Goal: Feedback & Contribution: Submit feedback/report problem

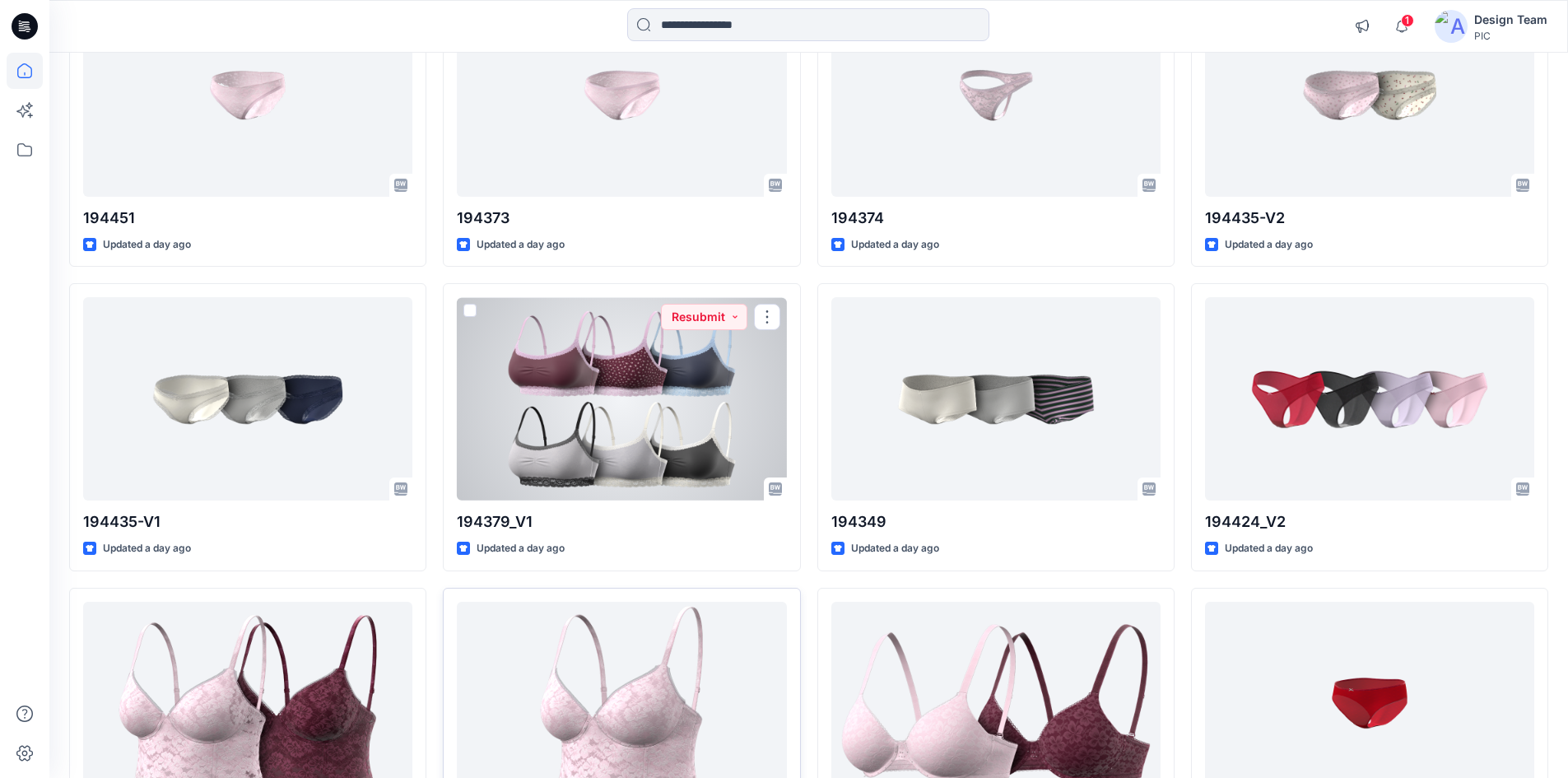
scroll to position [1339, 0]
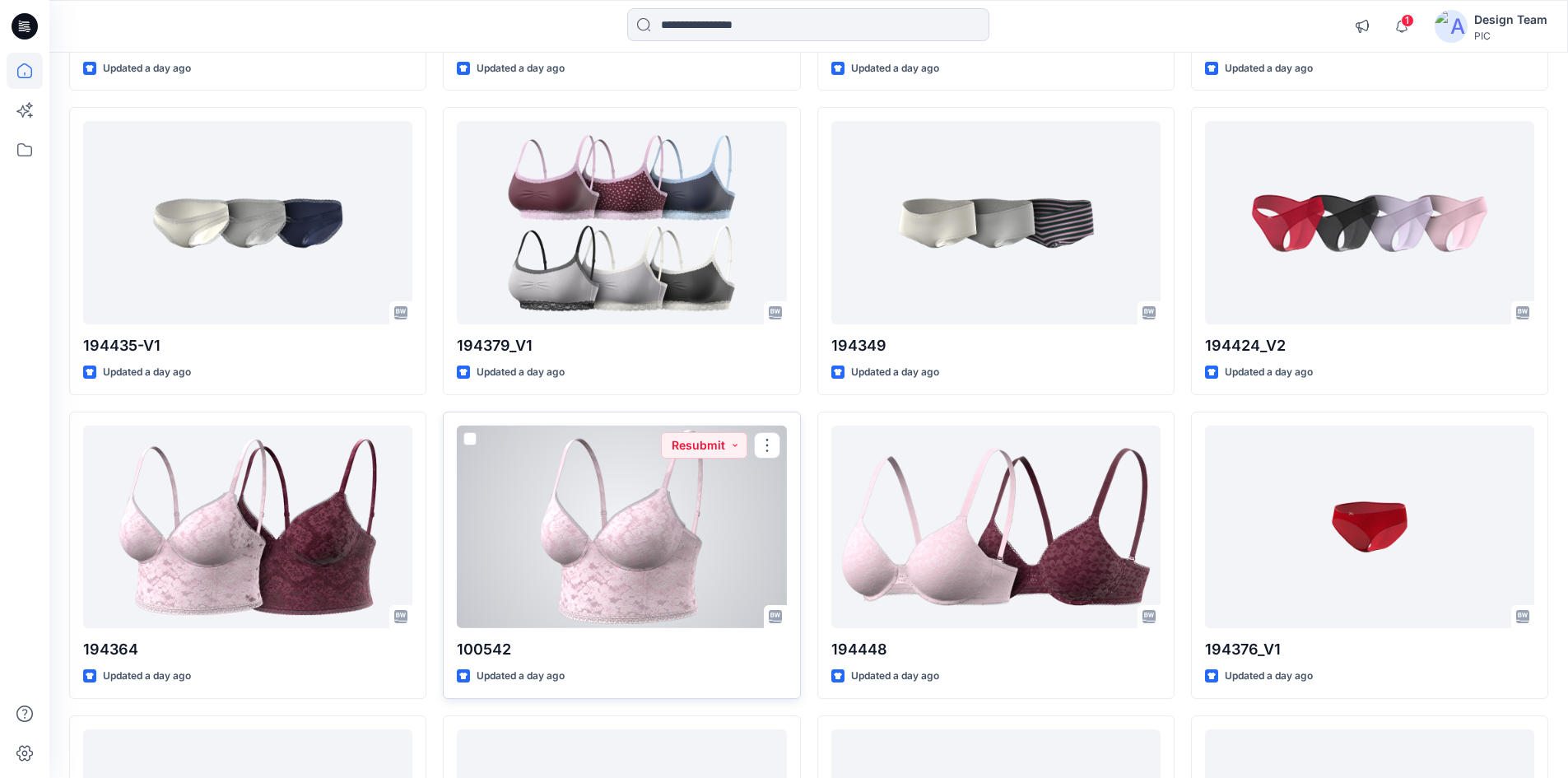
click at [626, 539] on div at bounding box center [621, 527] width 329 height 204
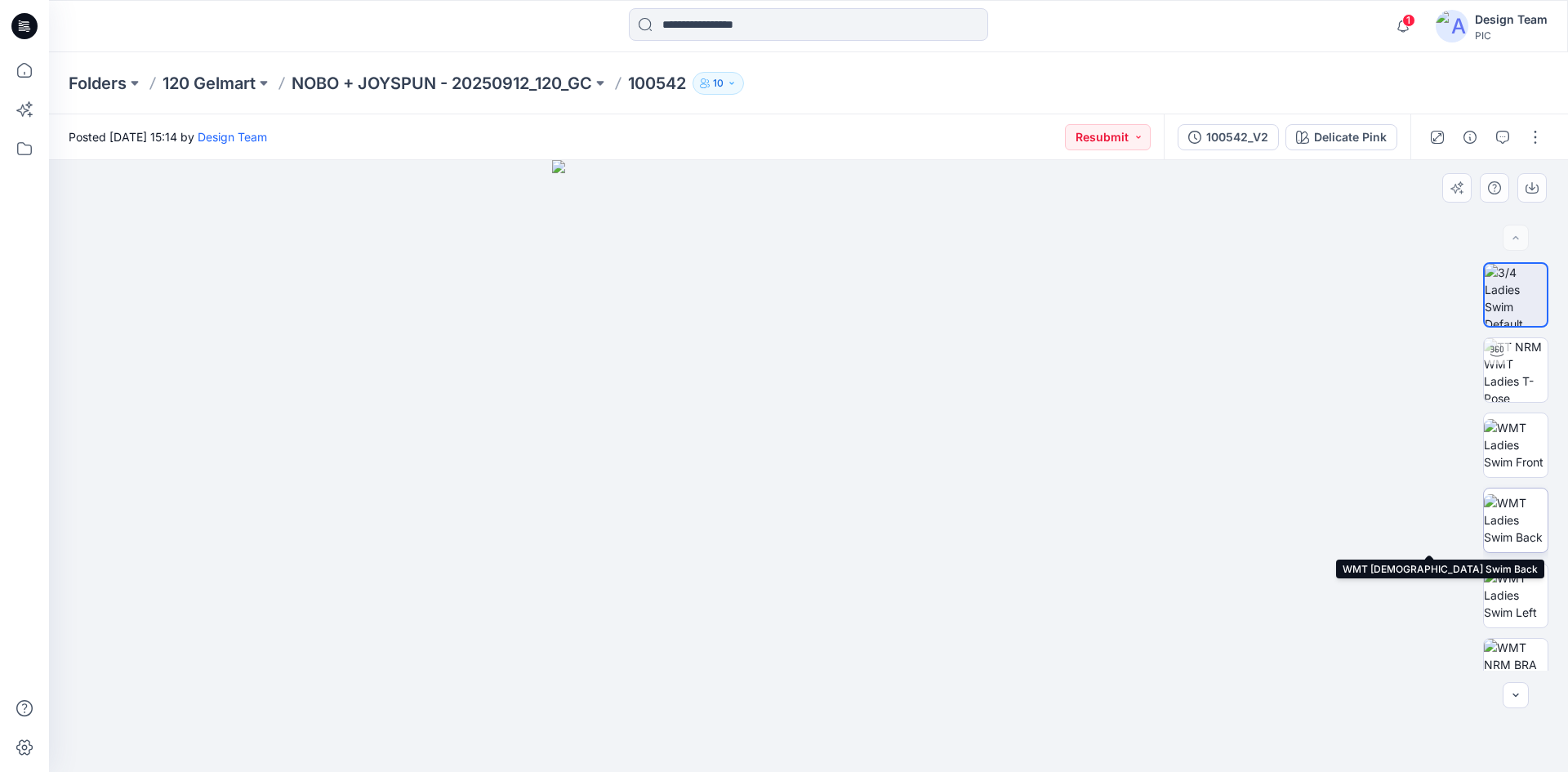
click at [1516, 516] on img at bounding box center [1516, 519] width 64 height 52
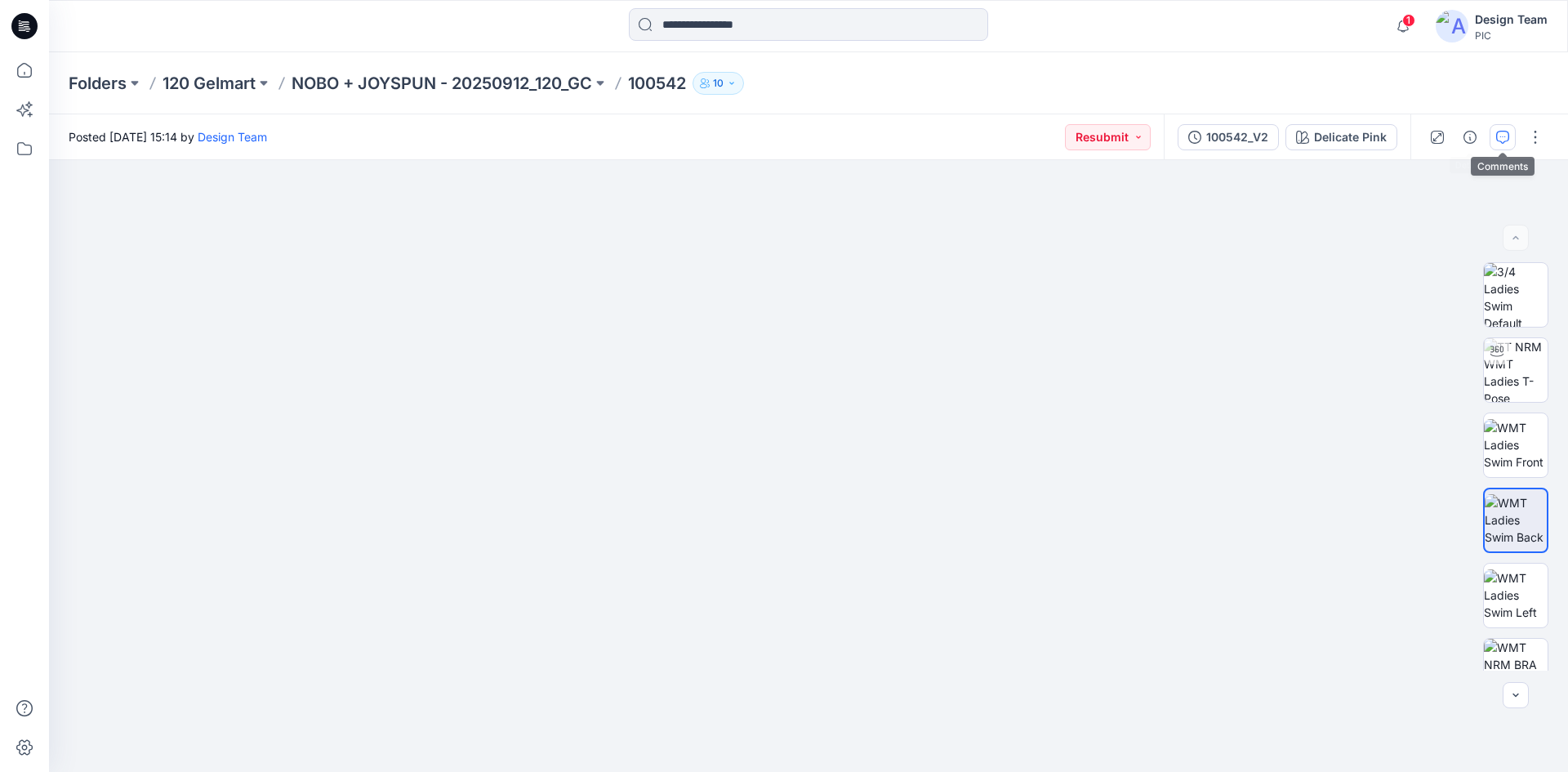
click at [1501, 132] on icon "button" at bounding box center [1503, 137] width 13 height 13
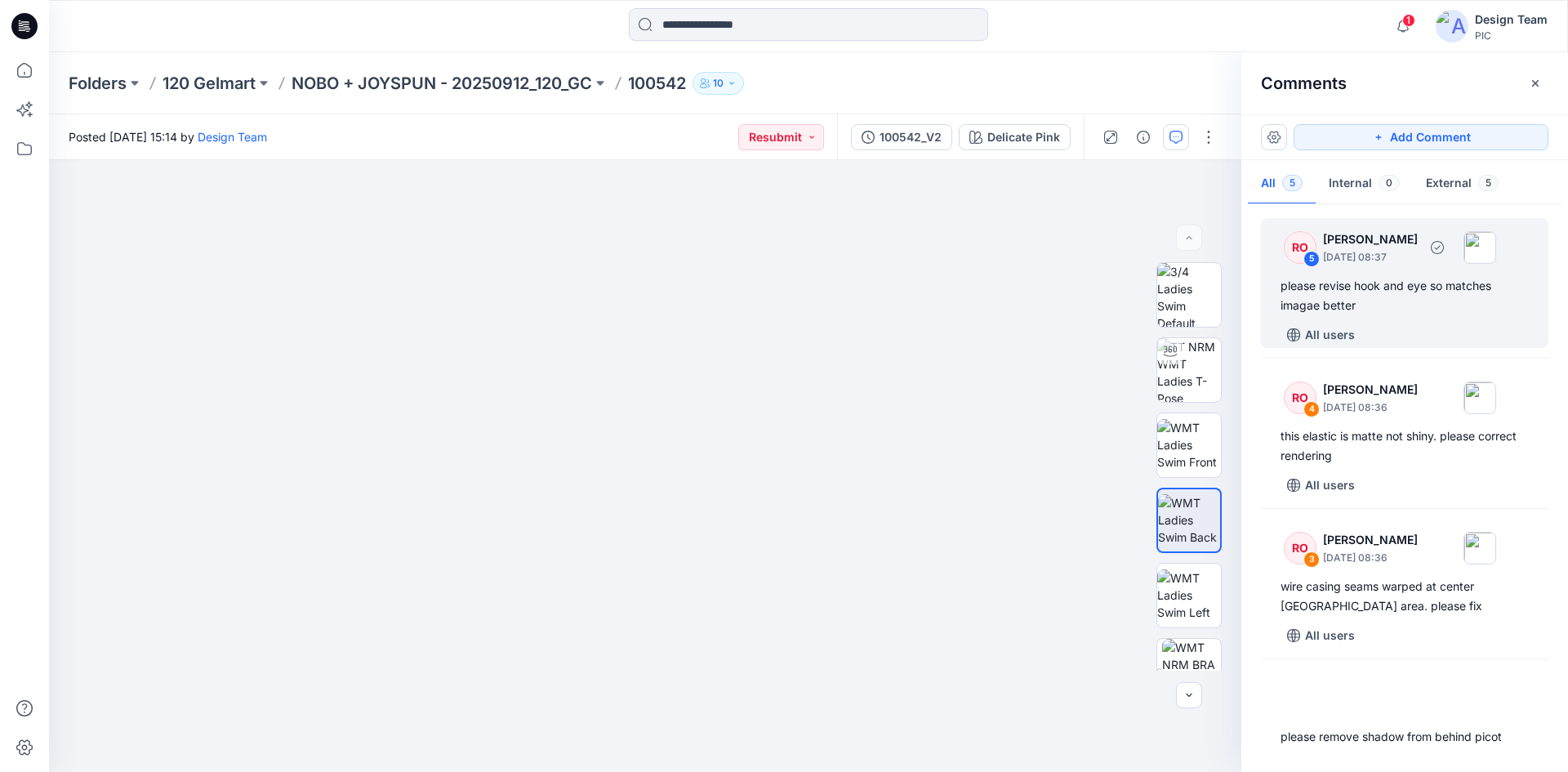
click at [1425, 314] on div "please revise hook and eye so matches imagae better" at bounding box center [1405, 295] width 249 height 39
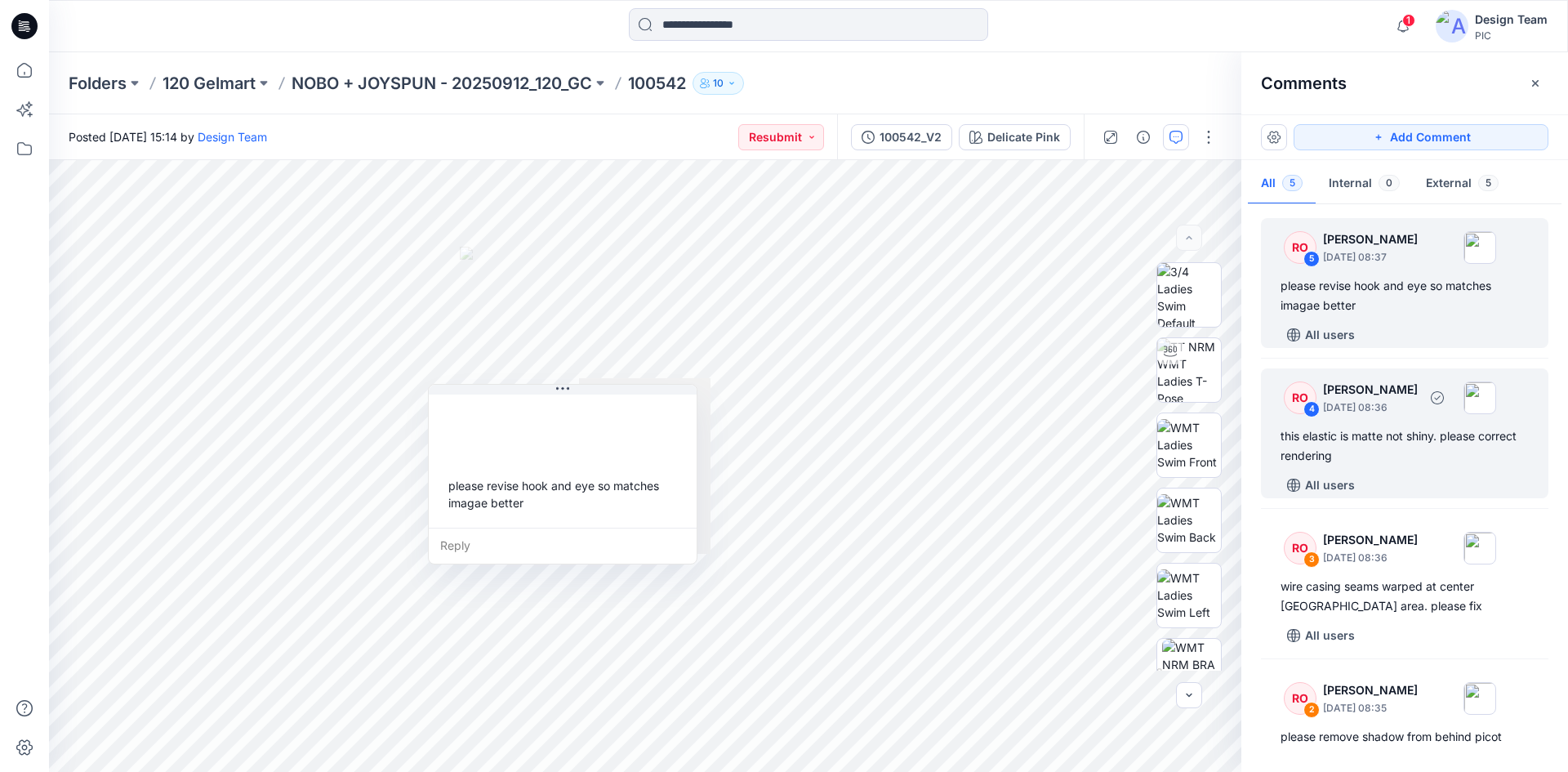
click at [1405, 411] on p "[DATE] 08:36" at bounding box center [1371, 407] width 95 height 16
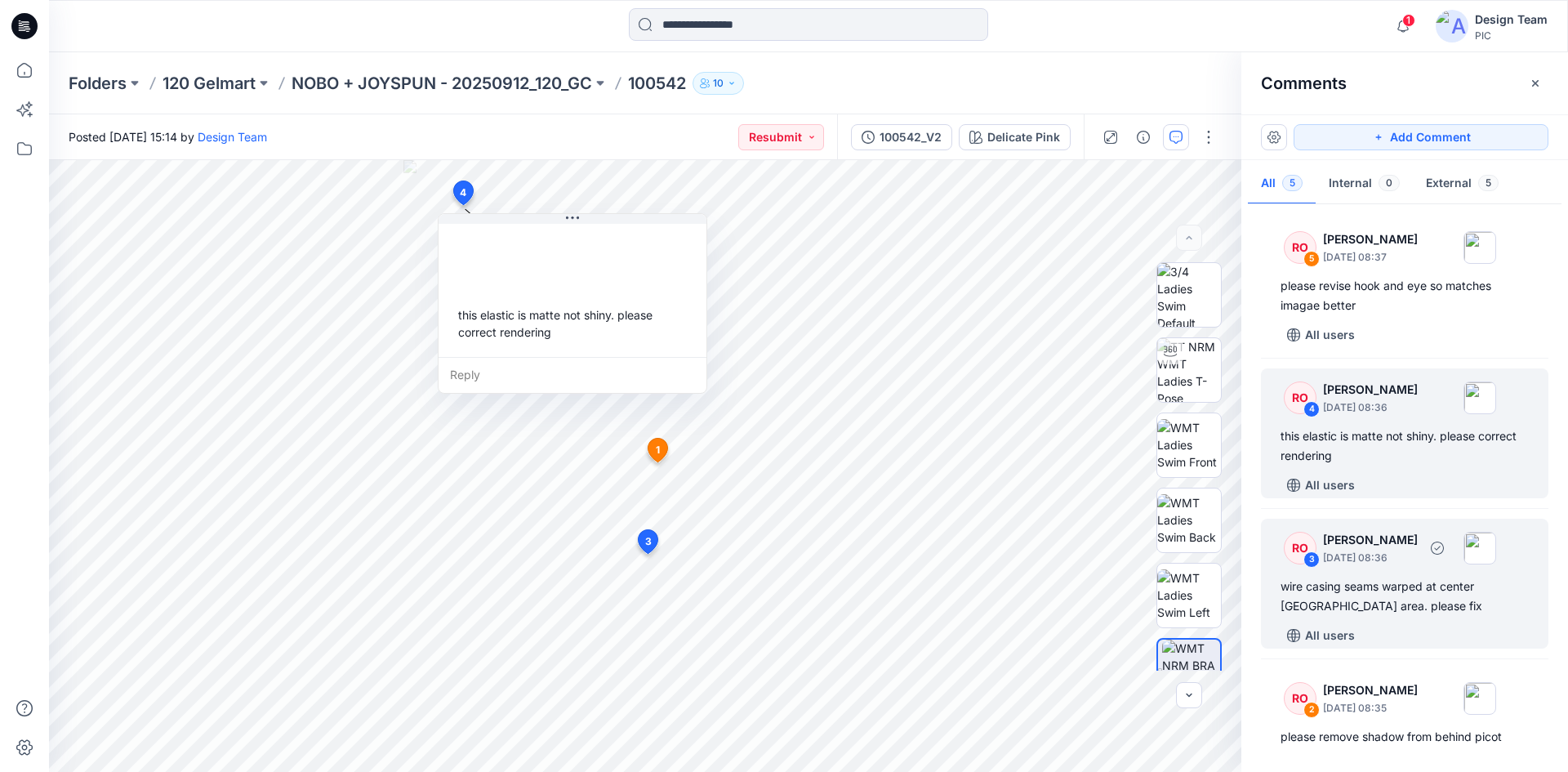
click at [1391, 585] on div "wire casing seams warped at center [GEOGRAPHIC_DATA] area. please fix" at bounding box center [1405, 596] width 249 height 39
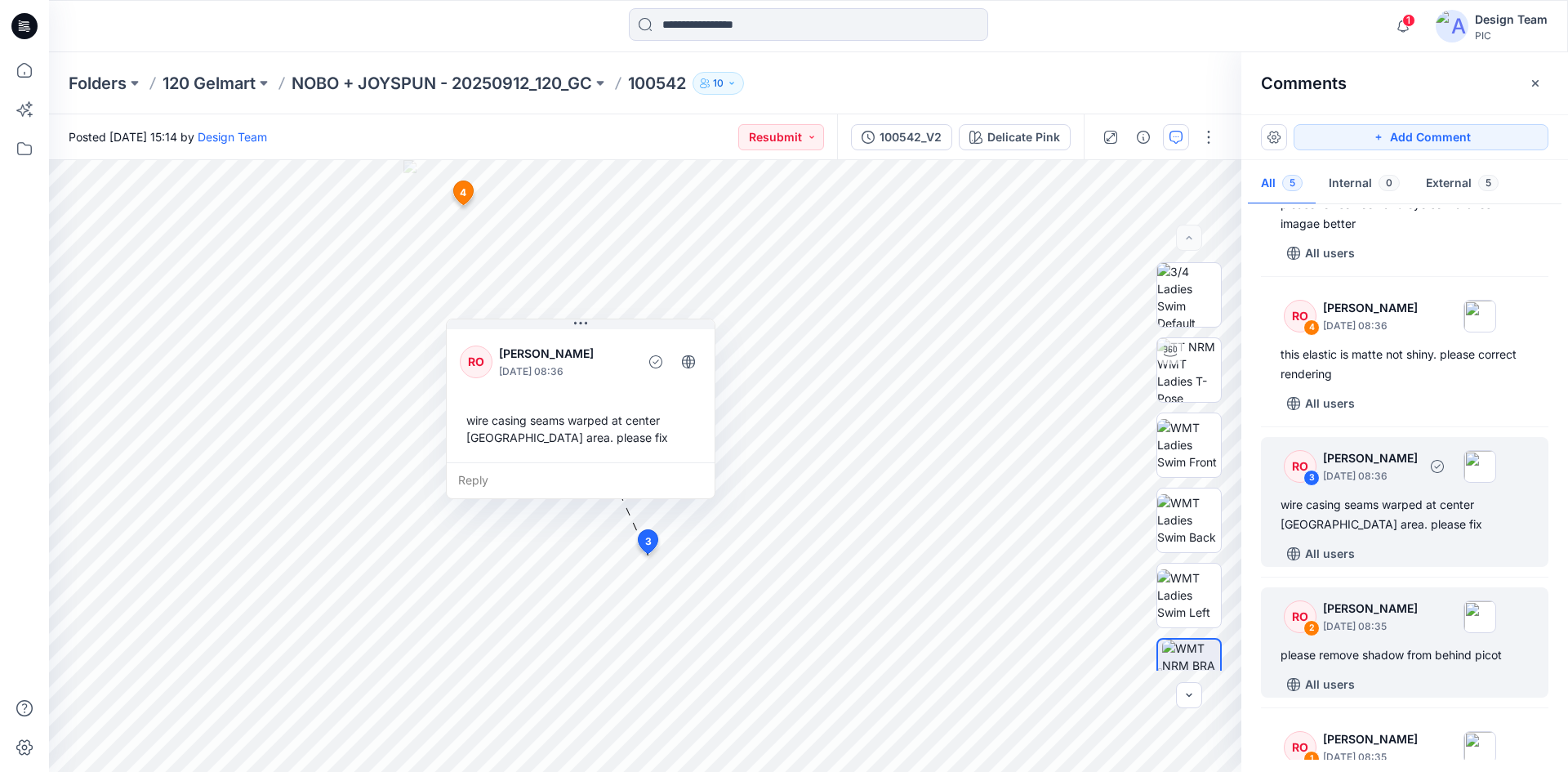
scroll to position [160, 0]
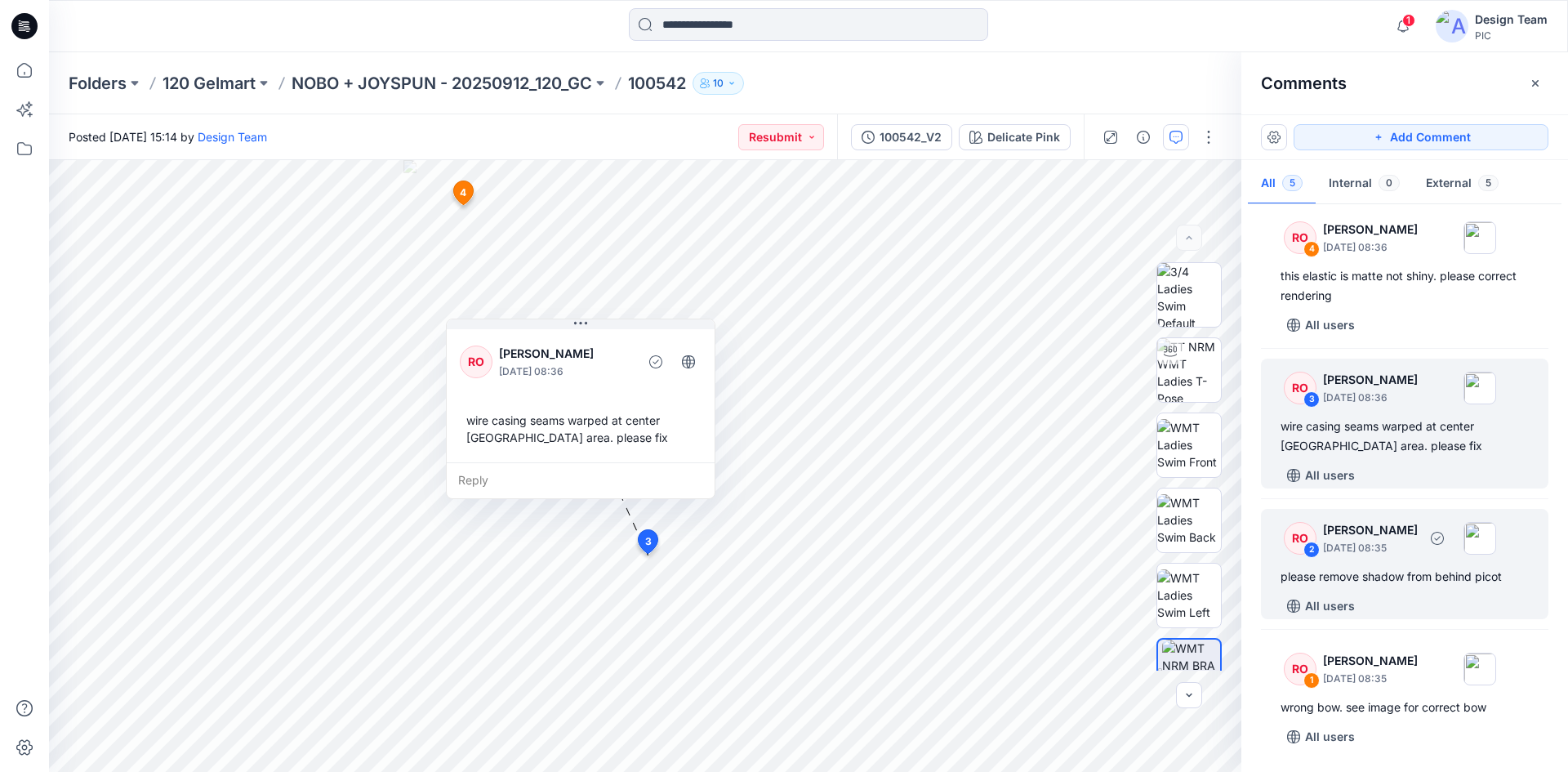
click at [1380, 576] on div "please remove shadow from behind picot" at bounding box center [1405, 577] width 249 height 20
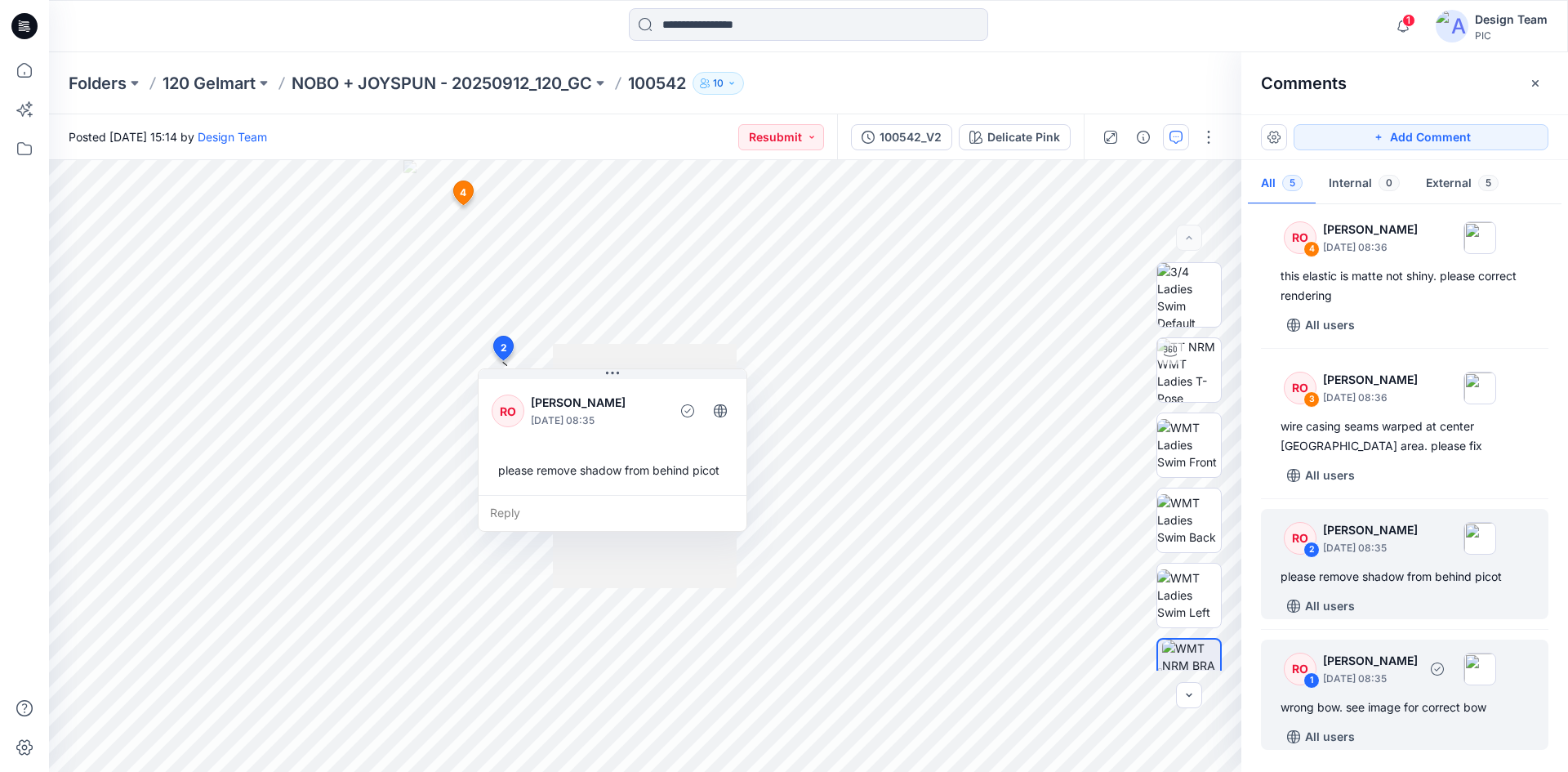
click at [1382, 712] on div "wrong bow. see image for correct bow" at bounding box center [1405, 707] width 249 height 20
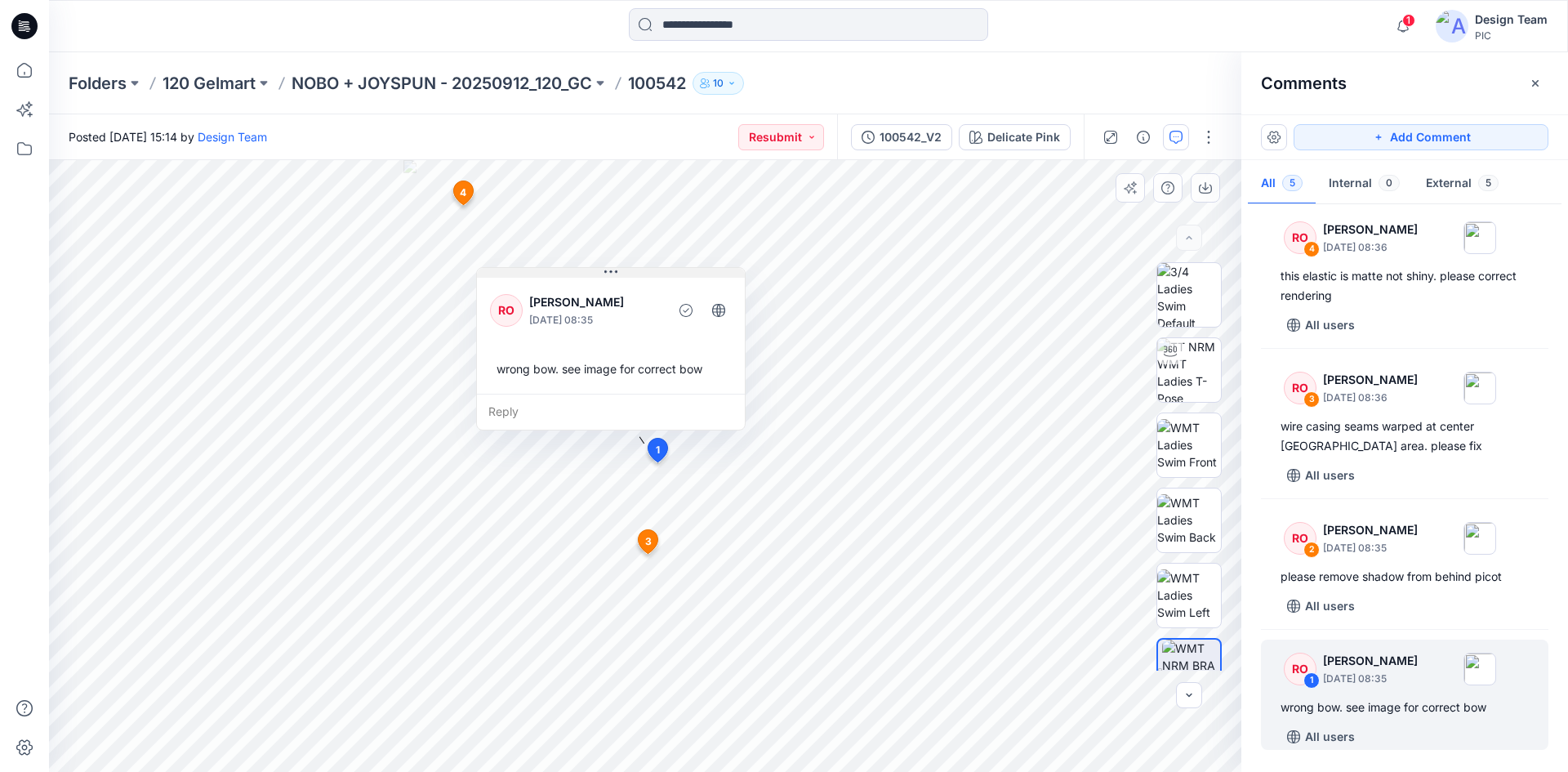
drag, startPoint x: 582, startPoint y: 283, endPoint x: 800, endPoint y: 232, distance: 223.9
click at [618, 266] on icon at bounding box center [611, 272] width 13 height 13
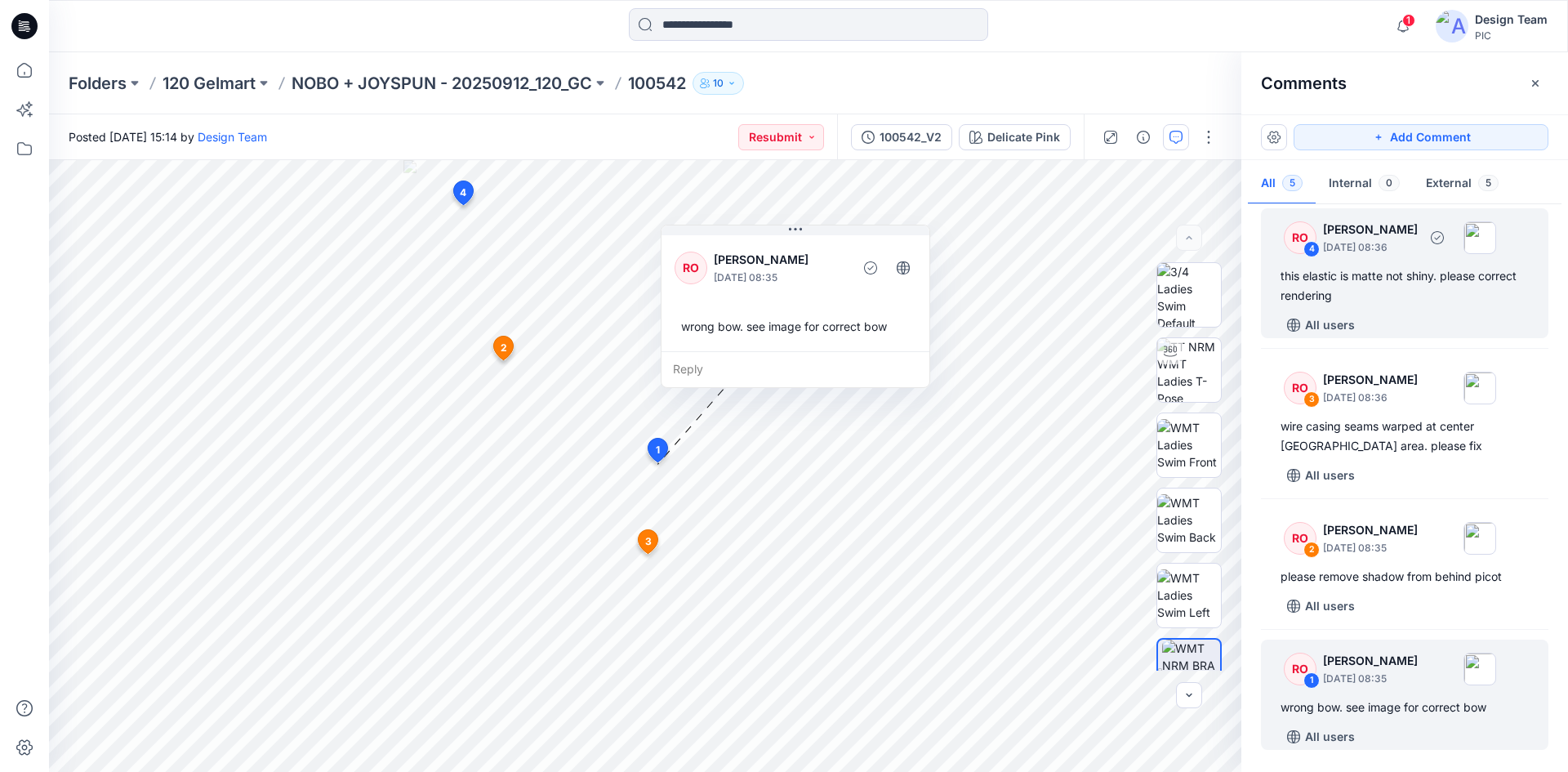
click at [1413, 278] on div "this elastic is matte not shiny. please correct rendering" at bounding box center [1405, 286] width 249 height 39
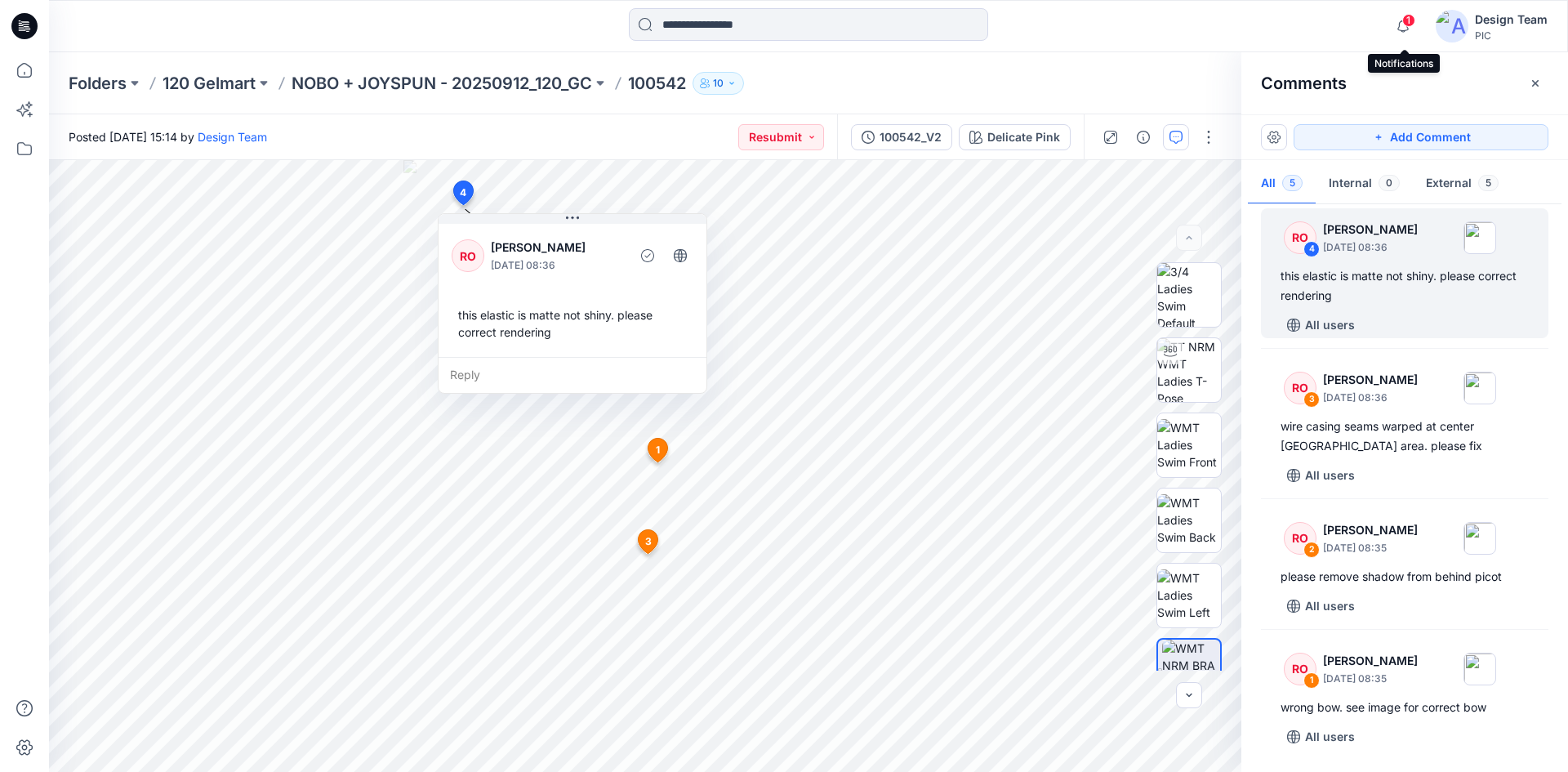
click at [1404, 20] on span "1" at bounding box center [1409, 20] width 13 height 13
